Goal: Find contact information: Find contact information

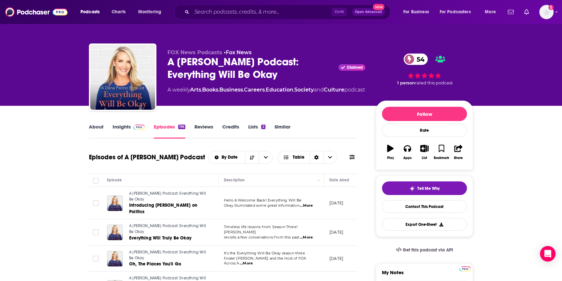
click at [286, 128] on link "Similar" at bounding box center [282, 131] width 16 height 15
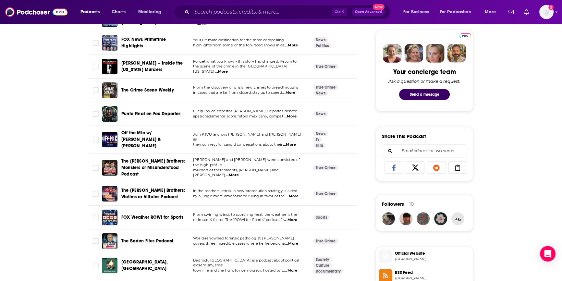
scroll to position [354, 0]
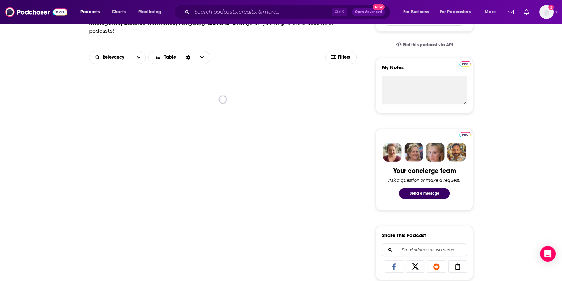
scroll to position [206, 0]
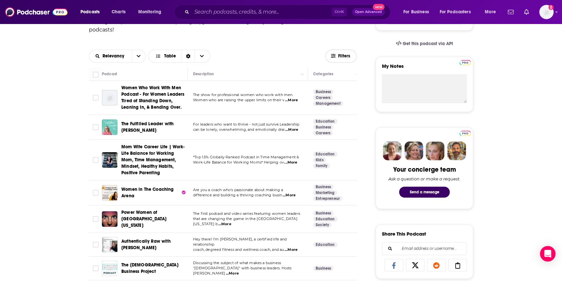
click at [347, 54] on span "Filters" at bounding box center [344, 56] width 13 height 5
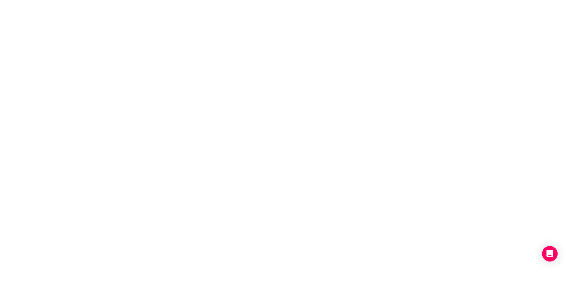
scroll to position [0, 0]
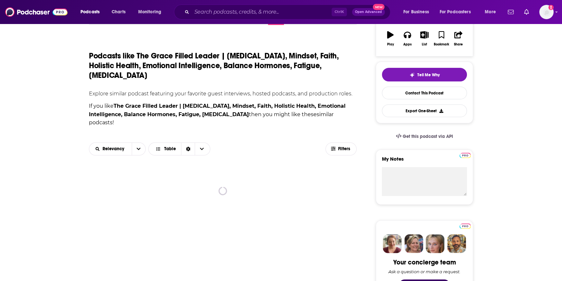
scroll to position [118, 0]
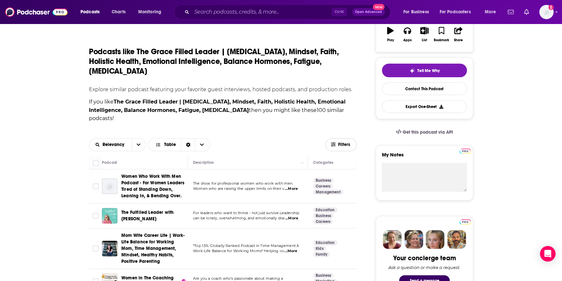
click at [339, 142] on span "Filters" at bounding box center [344, 144] width 13 height 5
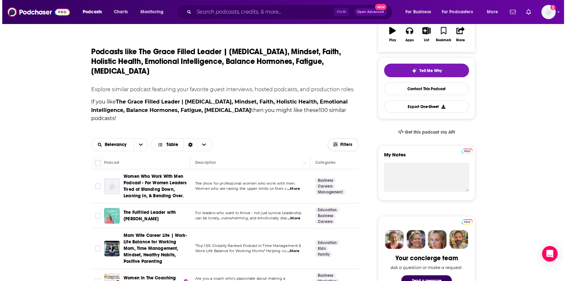
scroll to position [0, 0]
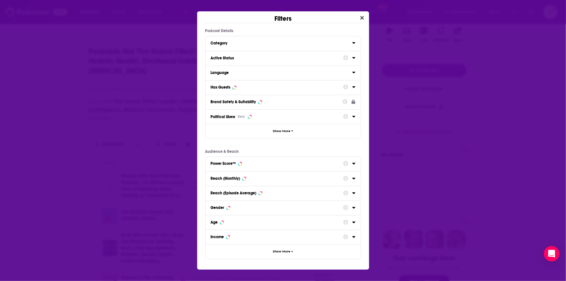
click at [243, 89] on div "Has Guests" at bounding box center [275, 87] width 128 height 5
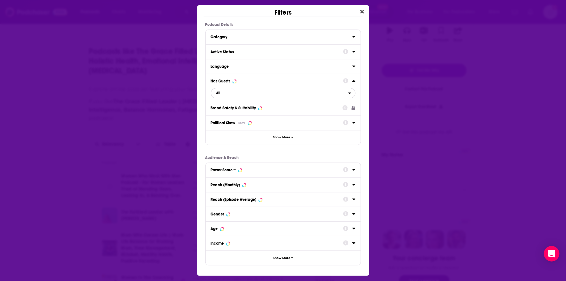
click at [345, 91] on span "All" at bounding box center [279, 93] width 137 height 8
click at [235, 124] on span "Has guests" at bounding box center [251, 125] width 75 height 4
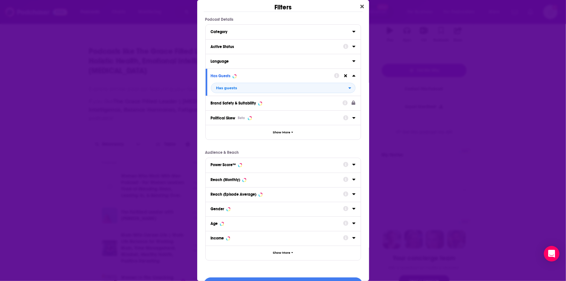
click at [351, 45] on div "Active Status" at bounding box center [283, 46] width 155 height 15
click at [352, 45] on icon "Dialog" at bounding box center [353, 46] width 3 height 5
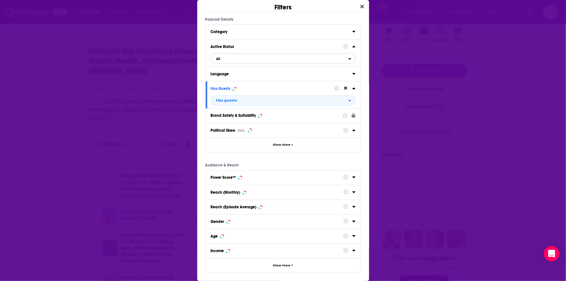
click at [348, 58] on icon "open menu" at bounding box center [349, 58] width 3 height 5
click at [256, 83] on div "Active 58" at bounding box center [283, 80] width 145 height 11
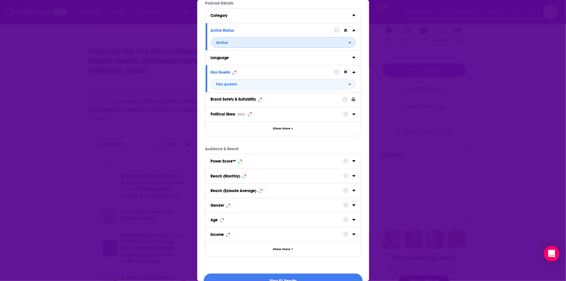
scroll to position [30, 0]
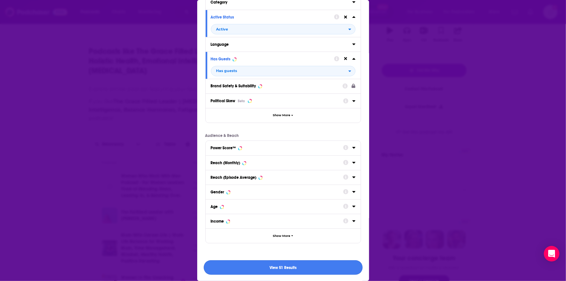
click at [285, 269] on button "View 51 Results" at bounding box center [283, 267] width 159 height 15
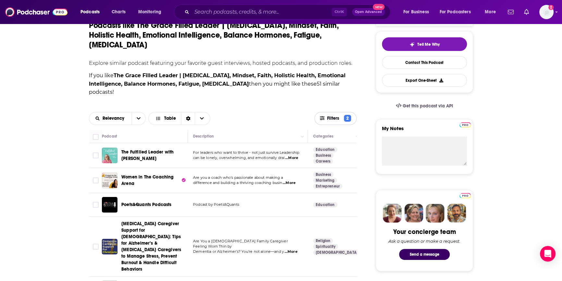
scroll to position [177, 0]
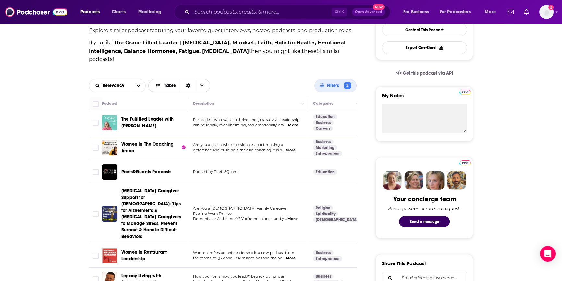
click at [172, 83] on span "Table" at bounding box center [170, 85] width 12 height 5
click at [171, 107] on span "Gallery" at bounding box center [183, 109] width 44 height 4
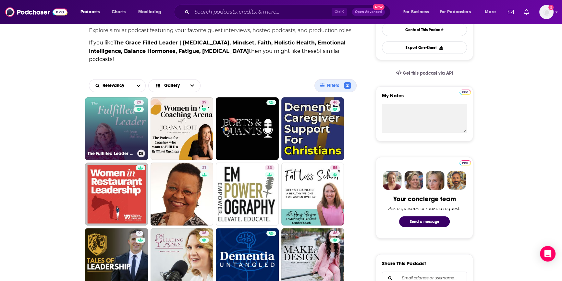
click at [138, 136] on div "29" at bounding box center [139, 125] width 11 height 50
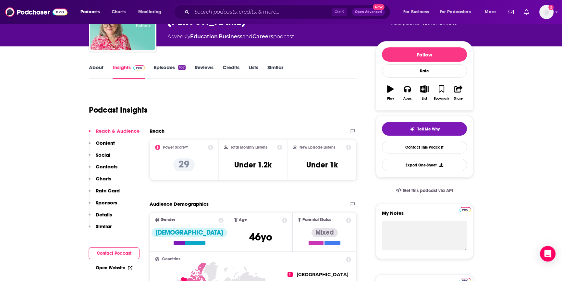
scroll to position [59, 0]
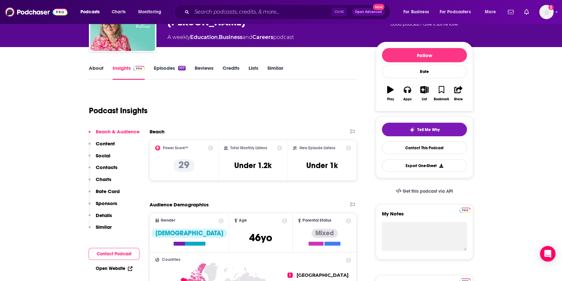
click at [169, 66] on link "Episodes 107" at bounding box center [170, 72] width 32 height 15
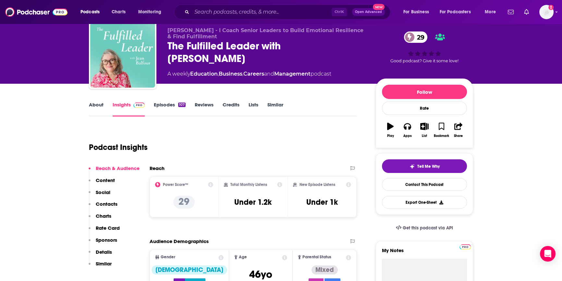
scroll to position [59, 0]
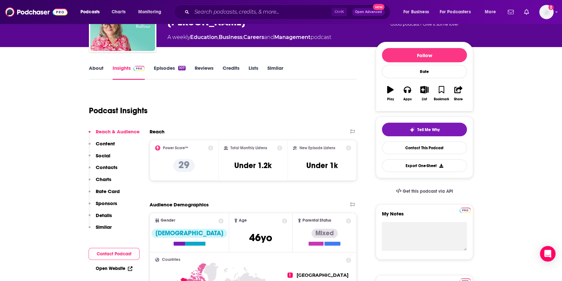
click at [109, 252] on button "Contact Podcast" at bounding box center [114, 254] width 51 height 12
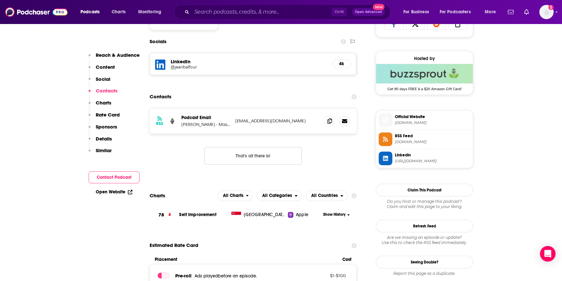
scroll to position [448, 0]
drag, startPoint x: 296, startPoint y: 118, endPoint x: 236, endPoint y: 120, distance: 60.4
click at [236, 120] on p "[EMAIL_ADDRESS][DOMAIN_NAME]" at bounding box center [277, 120] width 84 height 6
copy p "[EMAIL_ADDRESS][DOMAIN_NAME]"
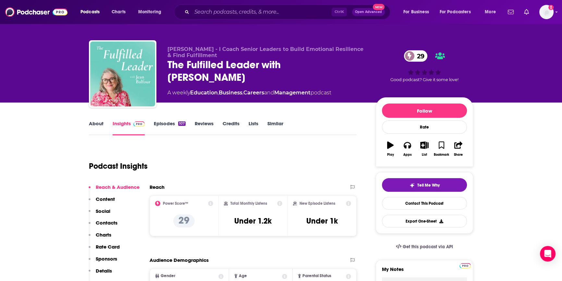
scroll to position [0, 0]
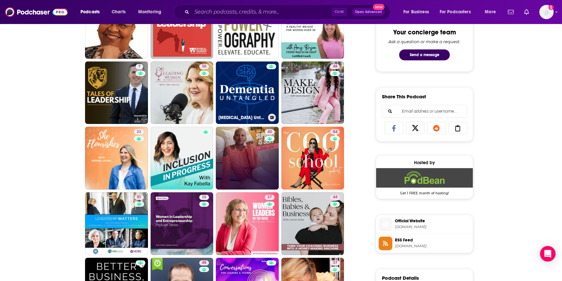
scroll to position [354, 0]
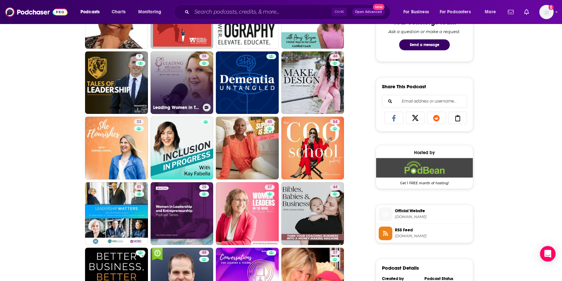
click at [182, 76] on link "36 Leading Women in Tech Podcast" at bounding box center [182, 82] width 63 height 63
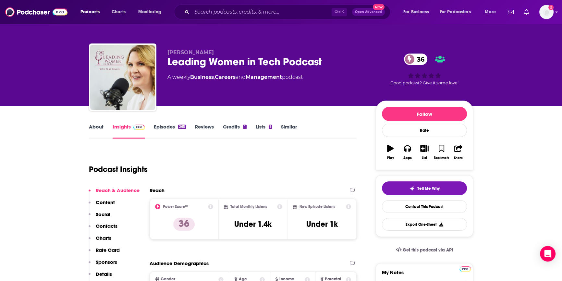
click at [171, 129] on link "Episodes 265" at bounding box center [170, 131] width 32 height 15
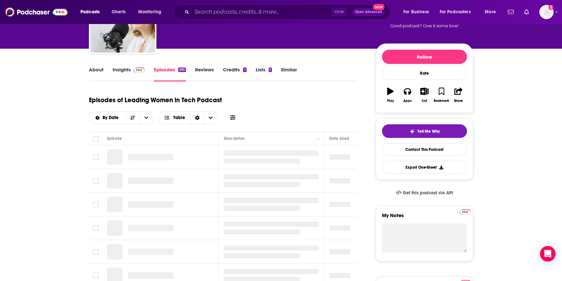
scroll to position [59, 0]
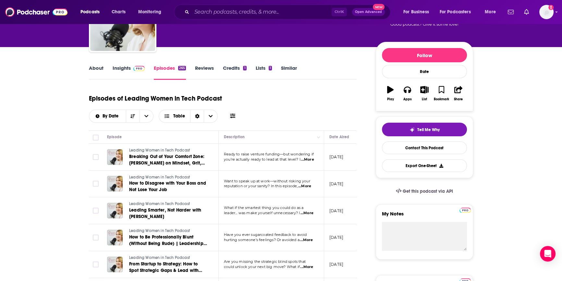
click at [306, 185] on span "...More" at bounding box center [304, 186] width 13 height 5
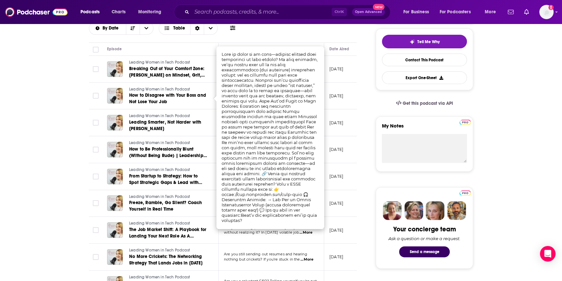
scroll to position [147, 0]
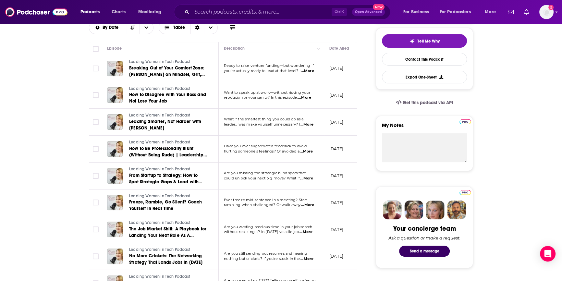
click at [309, 125] on span "...More" at bounding box center [306, 124] width 13 height 5
click at [309, 177] on span "...More" at bounding box center [306, 178] width 13 height 5
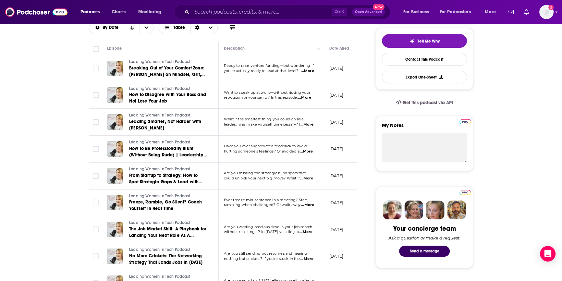
click at [311, 204] on span "...More" at bounding box center [307, 204] width 13 height 5
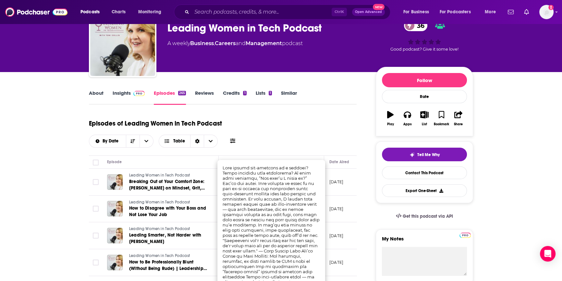
scroll to position [0, 0]
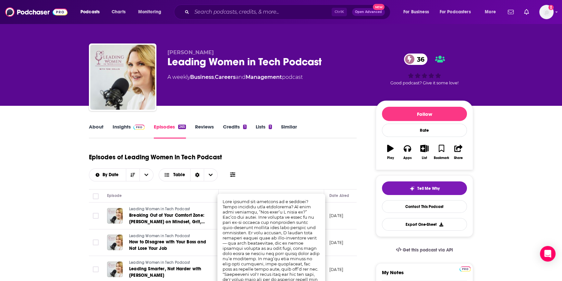
click at [122, 128] on link "Insights" at bounding box center [129, 131] width 32 height 15
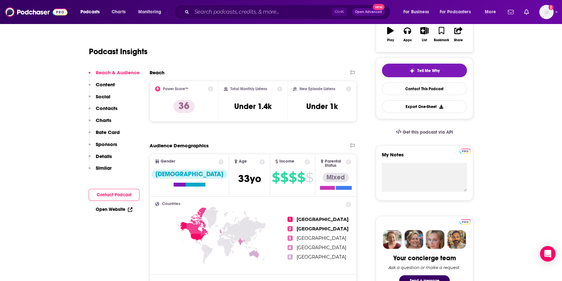
click at [117, 193] on button "Contact Podcast" at bounding box center [114, 195] width 51 height 12
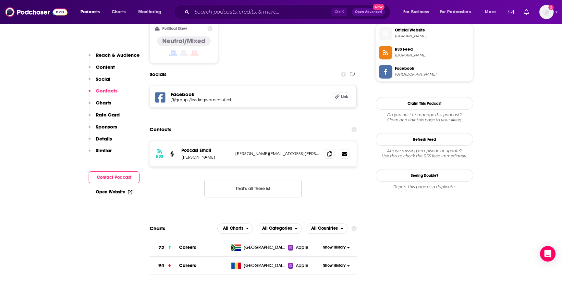
scroll to position [535, 0]
drag, startPoint x: 285, startPoint y: 121, endPoint x: 235, endPoint y: 123, distance: 49.7
click at [235, 140] on div "RSS Podcast Email [PERSON_NAME] [PERSON_NAME][EMAIL_ADDRESS][PERSON_NAME][DOMAI…" at bounding box center [253, 152] width 207 height 25
copy p "[PERSON_NAME][EMAIL_ADDRESS][PERSON_NAME][DOMAIN_NAME][PERSON_NAME]"
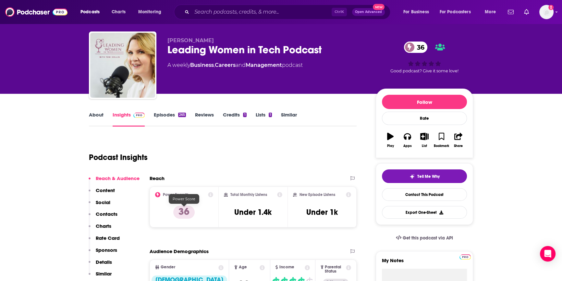
scroll to position [0, 0]
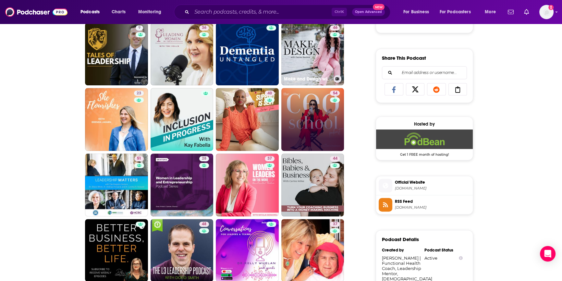
scroll to position [383, 0]
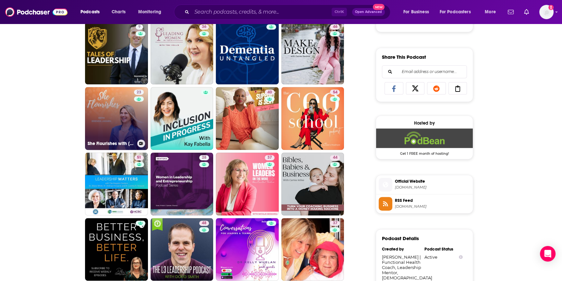
click at [104, 103] on link "23 She Flourishes with [PERSON_NAME]" at bounding box center [116, 118] width 63 height 63
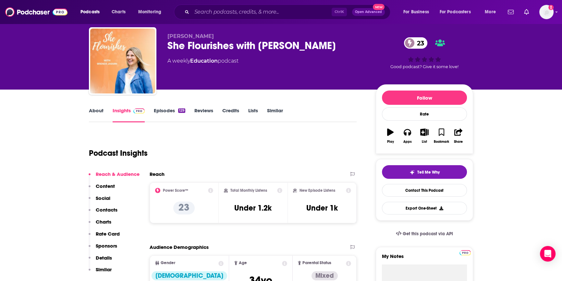
scroll to position [29, 0]
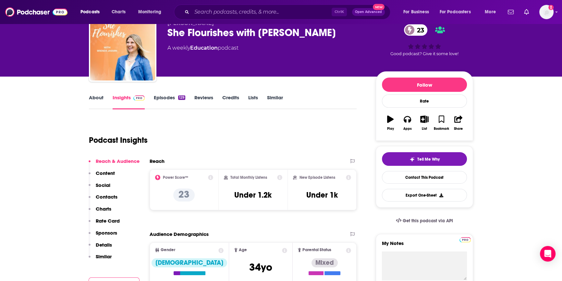
click at [166, 99] on link "Episodes 129" at bounding box center [169, 101] width 31 height 15
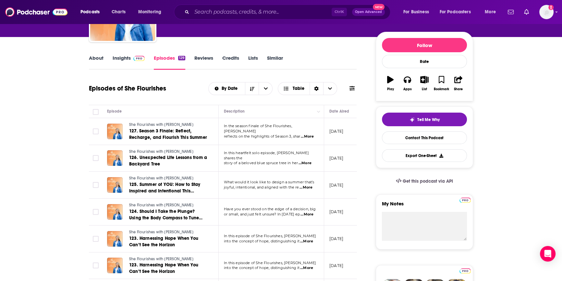
scroll to position [88, 0]
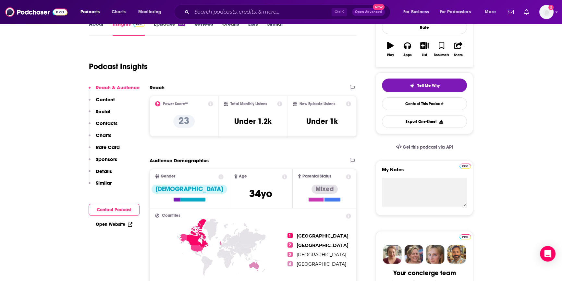
scroll to position [88, 0]
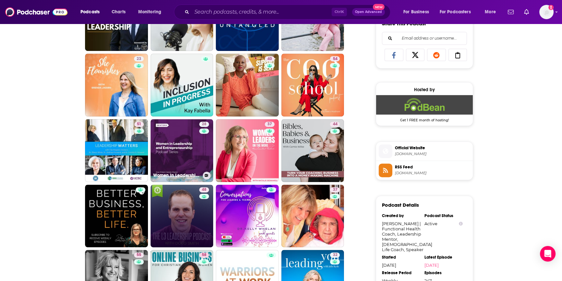
scroll to position [431, 0]
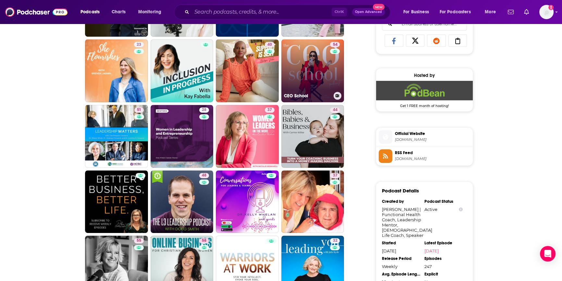
click at [315, 68] on link "54 CEO School" at bounding box center [312, 70] width 63 height 63
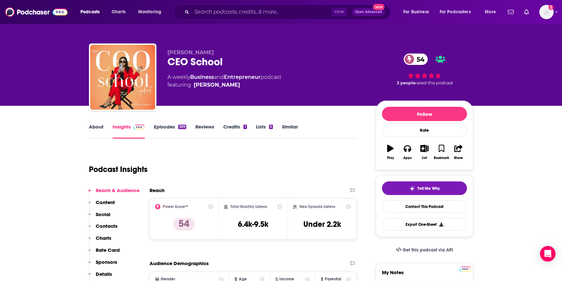
click at [164, 127] on link "Episodes 389" at bounding box center [170, 131] width 32 height 15
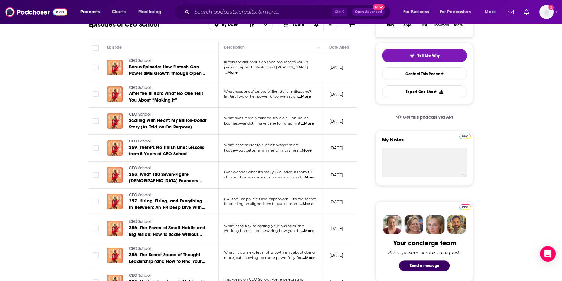
scroll to position [147, 0]
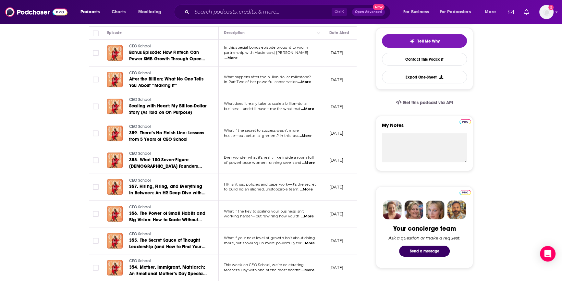
click at [311, 135] on span "...More" at bounding box center [304, 135] width 13 height 5
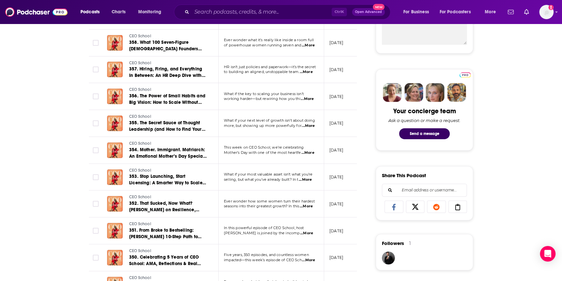
scroll to position [265, 0]
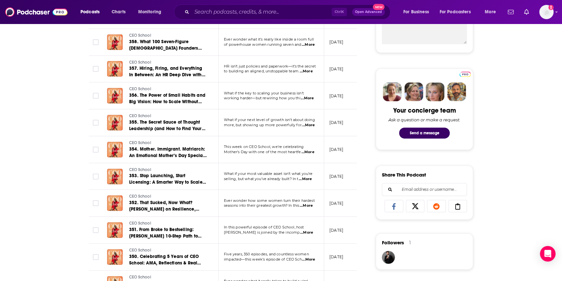
click at [309, 123] on span "...More" at bounding box center [308, 125] width 13 height 5
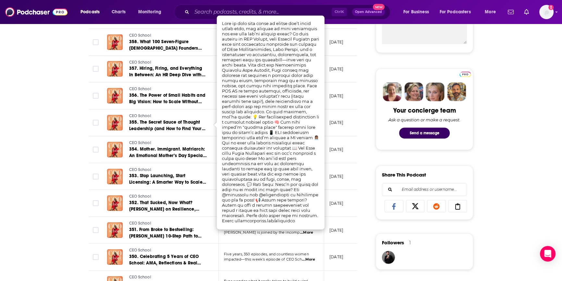
click at [29, 118] on div "About Insights Episodes 389 Reviews Credits 1 Lists 5 Similar Episodes of CEO S…" at bounding box center [281, 274] width 562 height 868
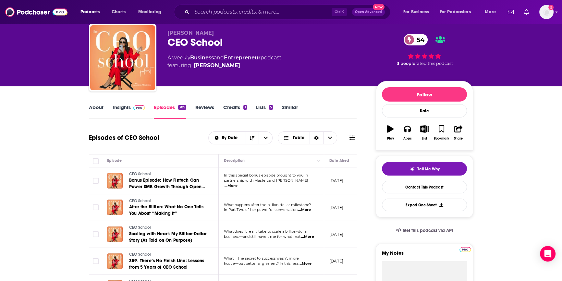
scroll to position [0, 0]
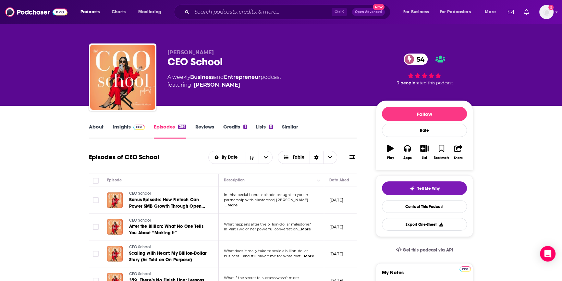
click at [119, 124] on link "Insights" at bounding box center [129, 131] width 32 height 15
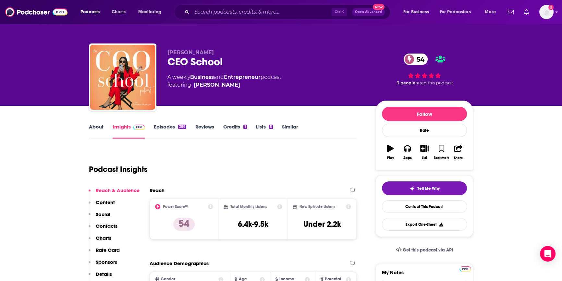
click at [119, 128] on link "Insights" at bounding box center [129, 131] width 32 height 15
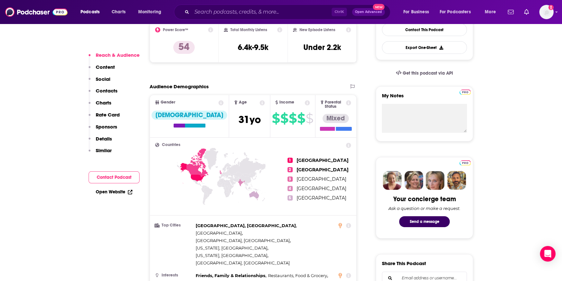
click at [120, 176] on button "Contact Podcast" at bounding box center [114, 177] width 51 height 12
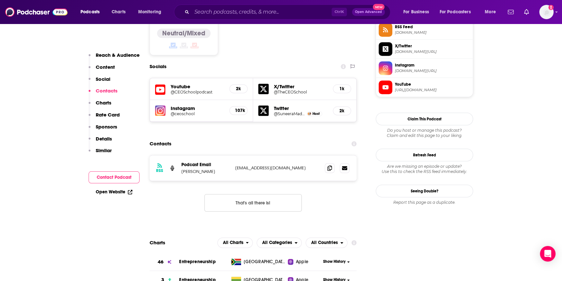
scroll to position [557, 0]
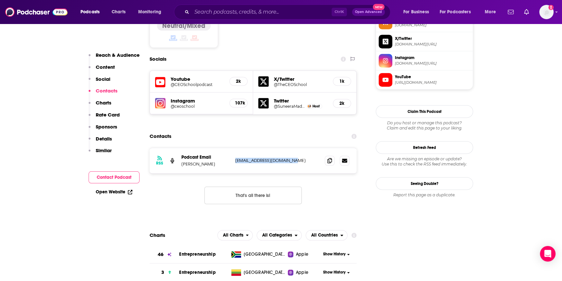
drag, startPoint x: 299, startPoint y: 121, endPoint x: 235, endPoint y: 120, distance: 64.6
click at [235, 148] on div "RSS Podcast Email [PERSON_NAME] [EMAIL_ADDRESS][DOMAIN_NAME] [EMAIL_ADDRESS][DO…" at bounding box center [253, 160] width 207 height 25
copy p "[EMAIL_ADDRESS][DOMAIN_NAME]"
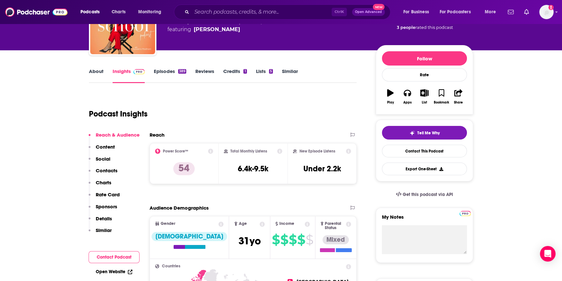
scroll to position [0, 0]
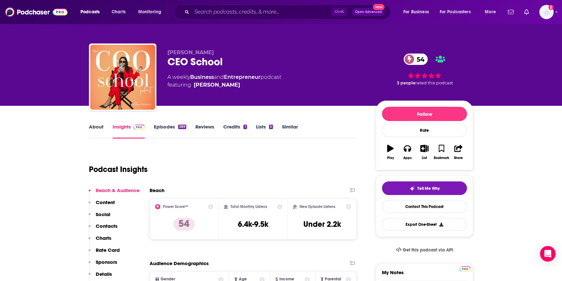
drag, startPoint x: 43, startPoint y: 103, endPoint x: 36, endPoint y: 63, distance: 40.1
click at [43, 102] on div "[PERSON_NAME] CEO School 54 A weekly Business and Entrepreneur podcast featurin…" at bounding box center [281, 53] width 562 height 106
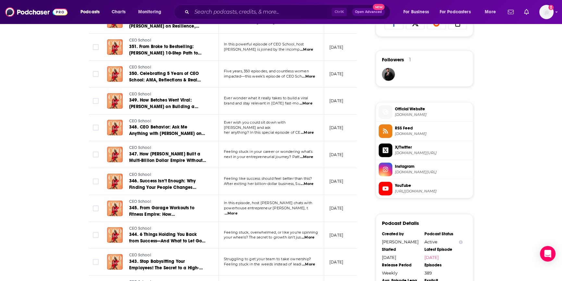
scroll to position [442, 0]
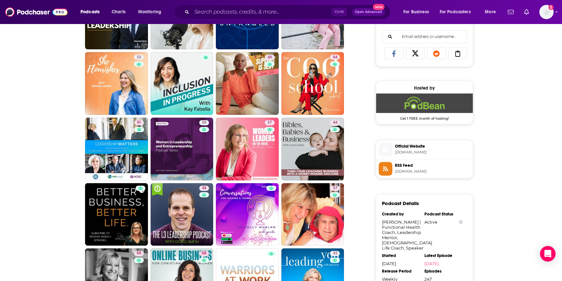
scroll to position [460, 0]
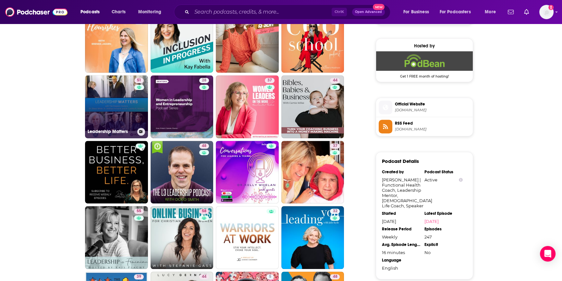
click at [122, 107] on link "51 Leadership Matters" at bounding box center [116, 106] width 63 height 63
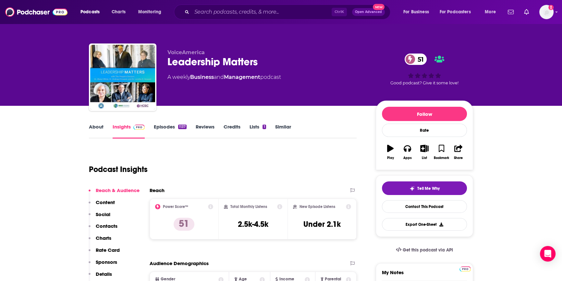
click at [160, 128] on link "Episodes 1137" at bounding box center [170, 131] width 33 height 15
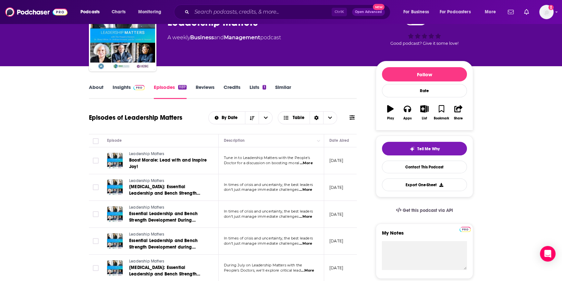
scroll to position [29, 0]
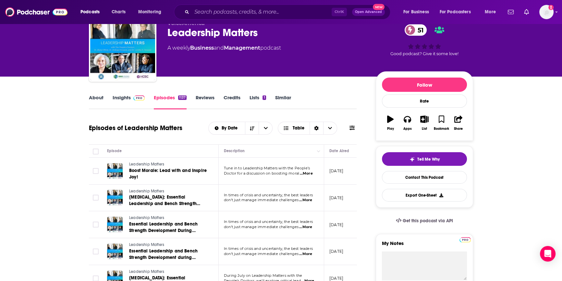
click at [308, 227] on span "...More" at bounding box center [305, 226] width 13 height 5
click at [119, 97] on link "Insights" at bounding box center [129, 101] width 32 height 15
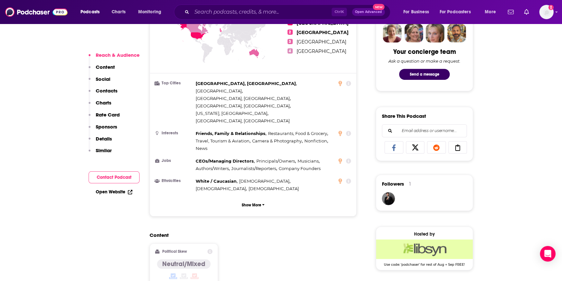
click at [119, 177] on button "Contact Podcast" at bounding box center [114, 177] width 51 height 12
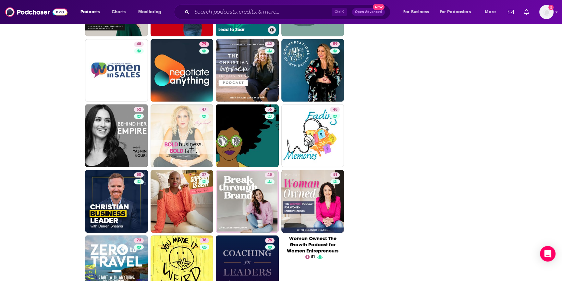
scroll to position [826, 0]
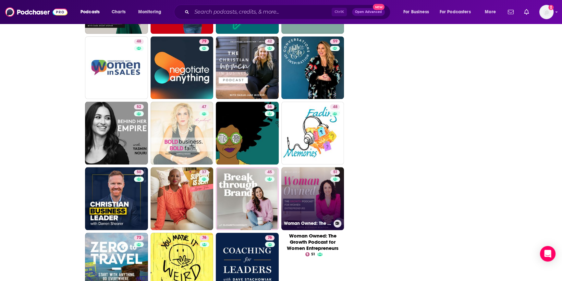
click at [288, 194] on link "51 Woman Owned: The Growth Podcast for Women Entrepreneurs" at bounding box center [312, 198] width 63 height 63
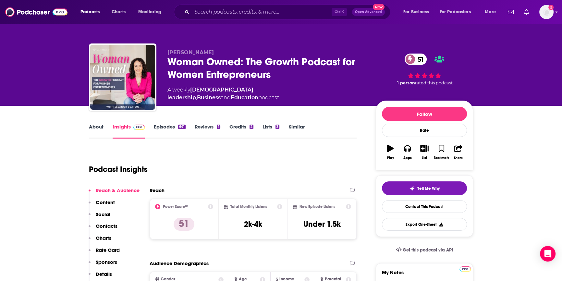
click at [168, 126] on link "Episodes 641" at bounding box center [170, 131] width 32 height 15
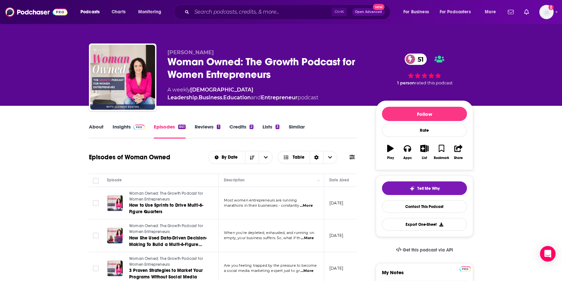
click at [124, 129] on link "Insights" at bounding box center [129, 131] width 32 height 15
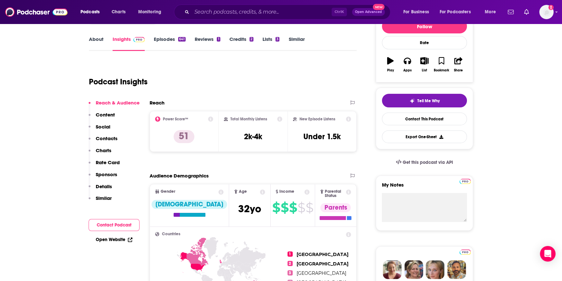
scroll to position [88, 0]
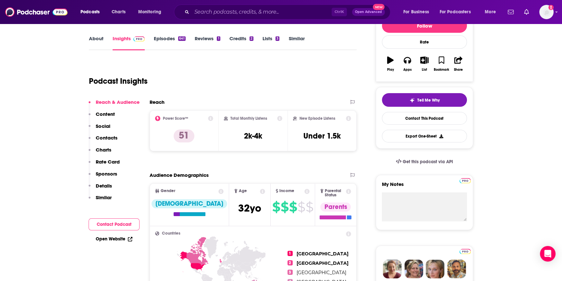
click at [104, 219] on button "Contact Podcast" at bounding box center [114, 224] width 51 height 12
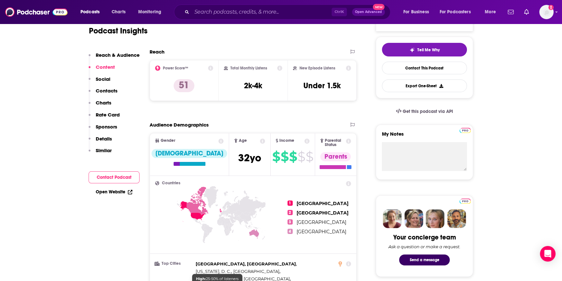
scroll to position [0, 0]
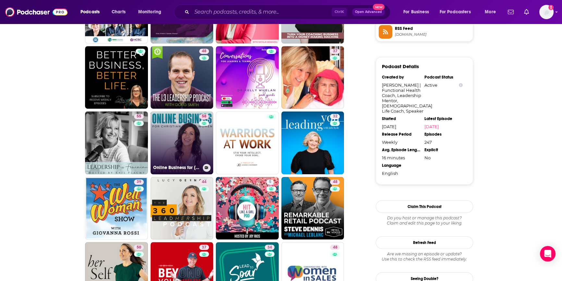
scroll to position [561, 0]
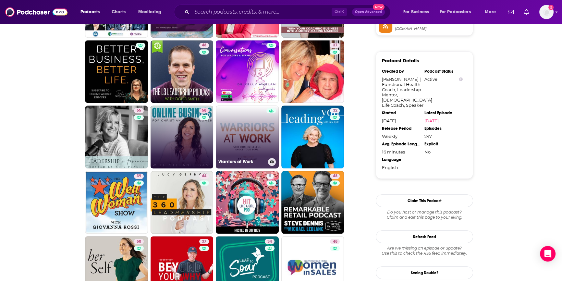
click at [241, 138] on link "Warriors at Work" at bounding box center [247, 136] width 63 height 63
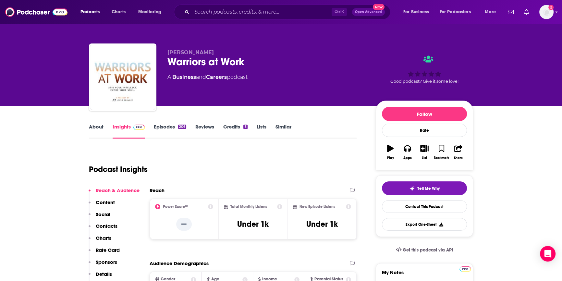
click at [165, 129] on link "Episodes 206" at bounding box center [170, 131] width 32 height 15
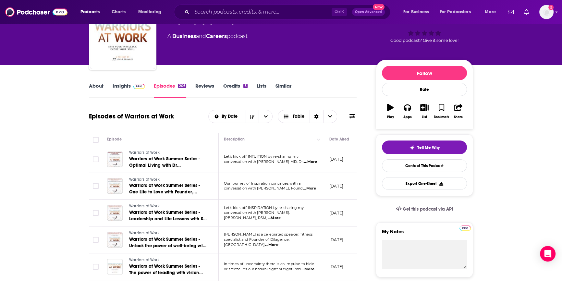
scroll to position [59, 0]
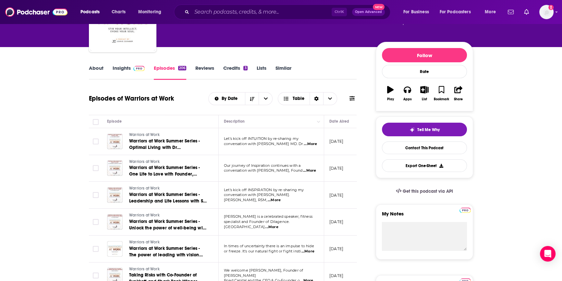
click at [122, 66] on link "Insights" at bounding box center [129, 72] width 32 height 15
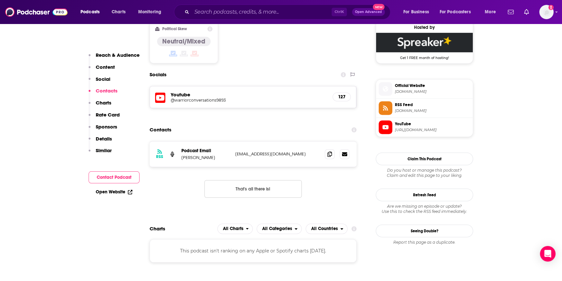
click at [115, 176] on button "Contact Podcast" at bounding box center [114, 177] width 51 height 12
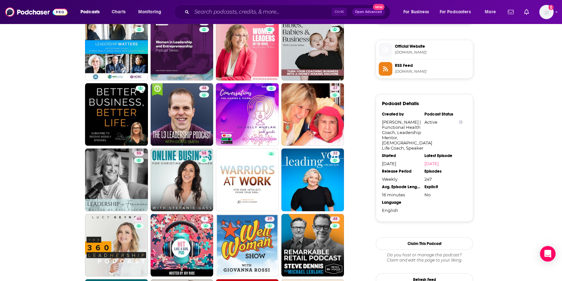
scroll to position [519, 0]
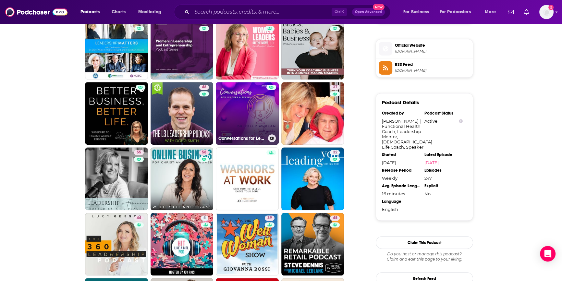
click at [223, 94] on link "Conversations for Leaders & Teams" at bounding box center [247, 113] width 63 height 63
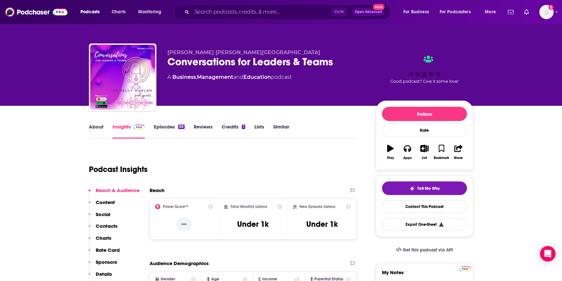
click at [163, 127] on link "Episodes 88" at bounding box center [169, 131] width 31 height 15
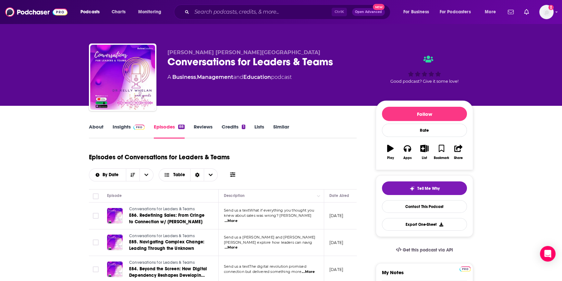
click at [120, 126] on link "Insights" at bounding box center [129, 131] width 32 height 15
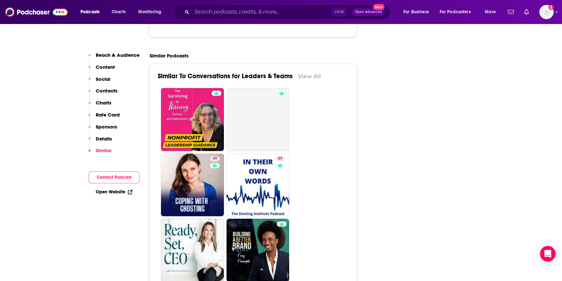
click at [114, 179] on button "Contact Podcast" at bounding box center [114, 177] width 51 height 12
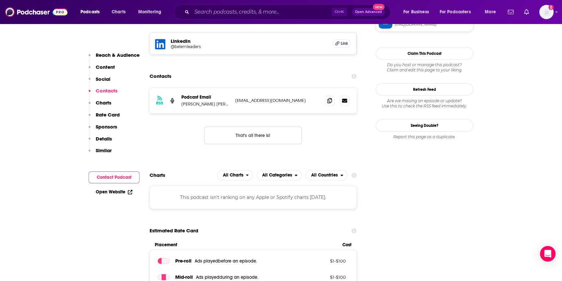
scroll to position [535, 0]
